Goal: Transaction & Acquisition: Purchase product/service

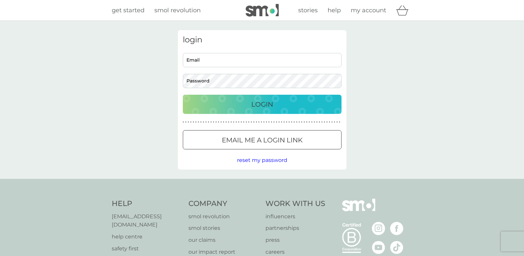
type input "alisonhoskins42@gmail.com"
click at [266, 101] on p "Login" at bounding box center [262, 104] width 22 height 11
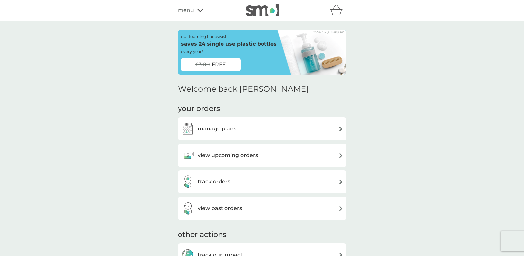
scroll to position [253, 0]
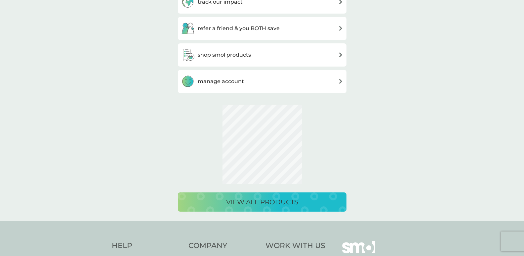
click at [231, 56] on h3 "shop smol products" at bounding box center [224, 55] width 53 height 9
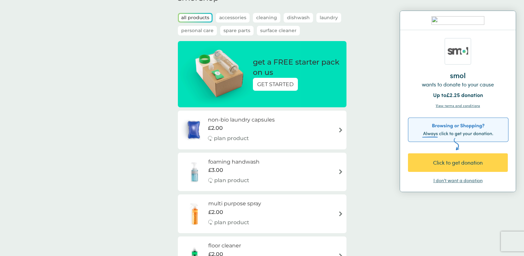
scroll to position [33, 0]
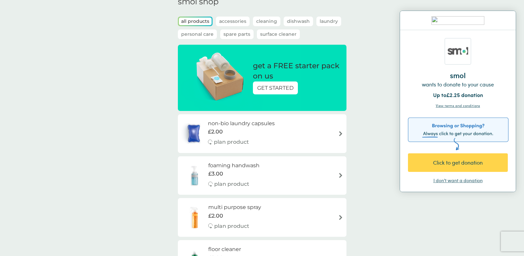
click at [294, 21] on p "Dishwash" at bounding box center [298, 22] width 29 height 10
